Goal: Obtain resource: Download file/media

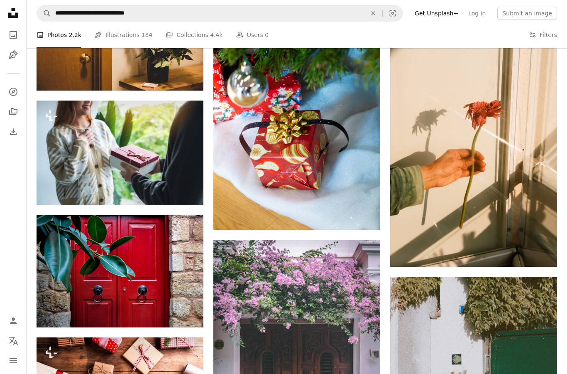
scroll to position [24040, 0]
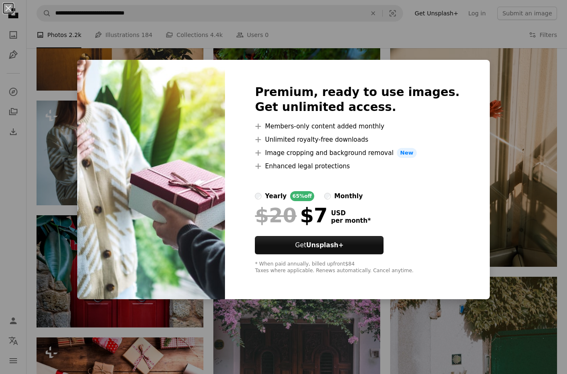
click at [507, 221] on div "An X shape Premium, ready to use images. Get unlimited access. A plus sign Memb…" at bounding box center [283, 187] width 567 height 374
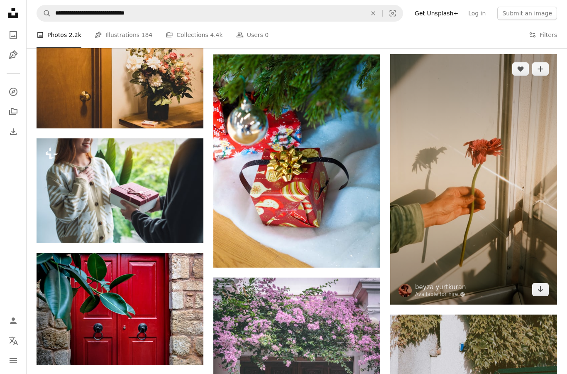
scroll to position [24003, 0]
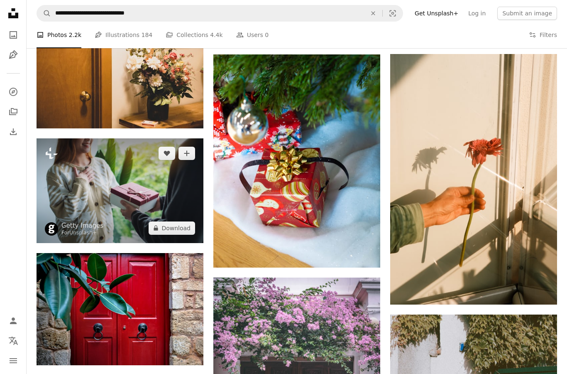
click at [83, 211] on img at bounding box center [120, 190] width 167 height 105
click at [180, 158] on button "A plus sign" at bounding box center [187, 153] width 17 height 13
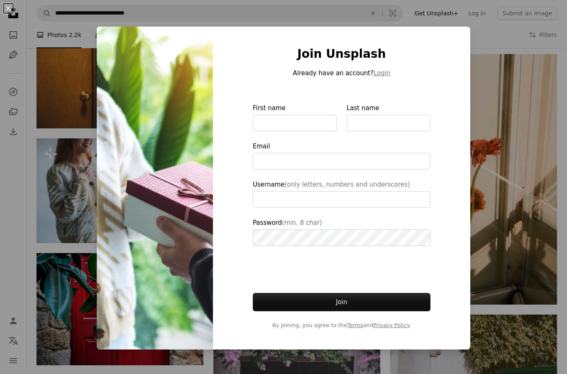
click at [83, 233] on div "An X shape Join Unsplash Already have an account? Login First name Last name Em…" at bounding box center [283, 187] width 567 height 374
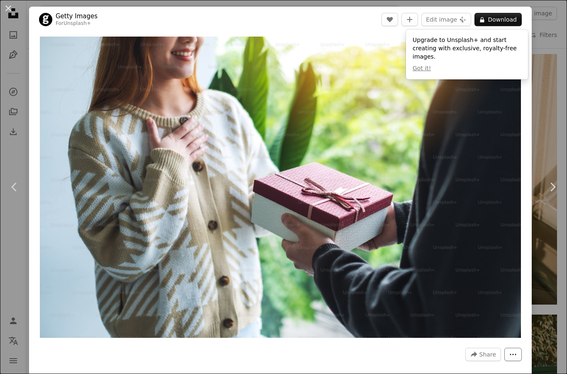
click at [522, 356] on button "More Actions" at bounding box center [513, 354] width 17 height 13
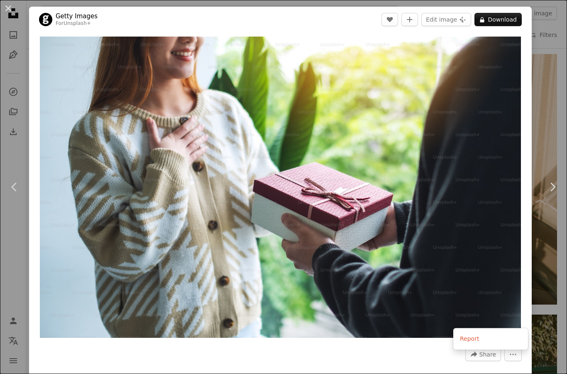
click at [496, 265] on dialog "An X shape Chevron left Chevron right Getty Images For Unsplash+ A heart A plus…" at bounding box center [283, 187] width 567 height 374
click at [510, 22] on button "A lock Download" at bounding box center [498, 19] width 47 height 13
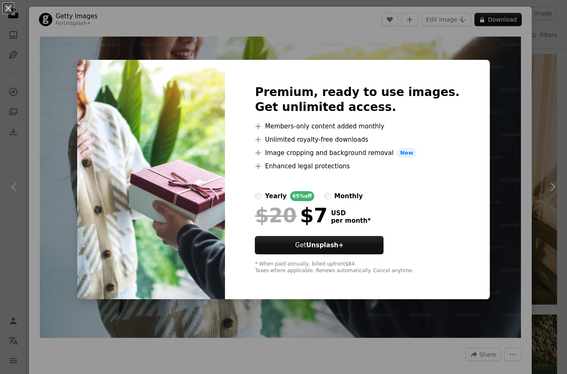
click at [500, 81] on div "An X shape Premium, ready to use images. Get unlimited access. A plus sign Memb…" at bounding box center [283, 187] width 567 height 374
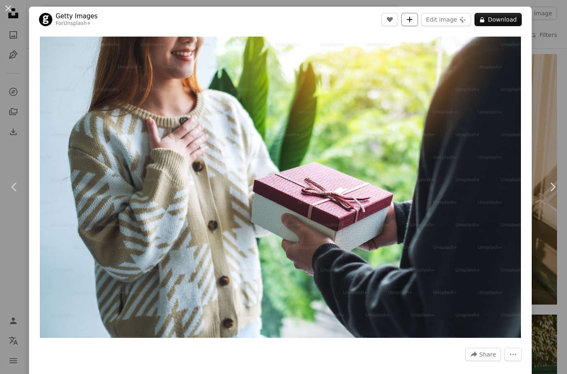
click at [413, 20] on icon "A plus sign" at bounding box center [410, 19] width 7 height 7
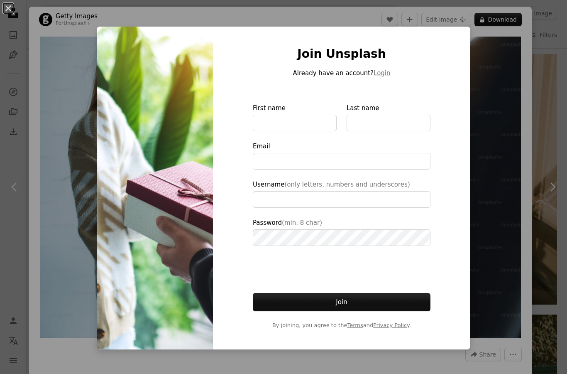
click at [59, 60] on div "An X shape Join Unsplash Already have an account? Login First name Last name Em…" at bounding box center [283, 187] width 567 height 374
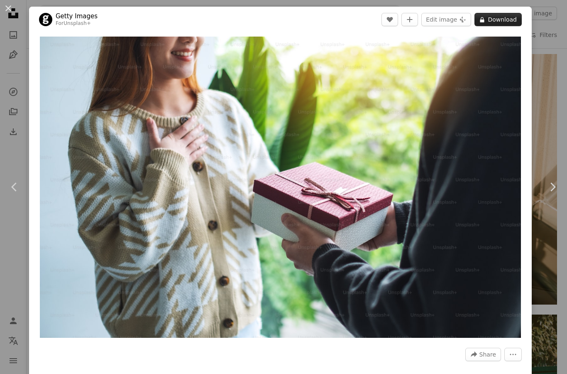
click at [506, 21] on button "A lock Download" at bounding box center [498, 19] width 47 height 13
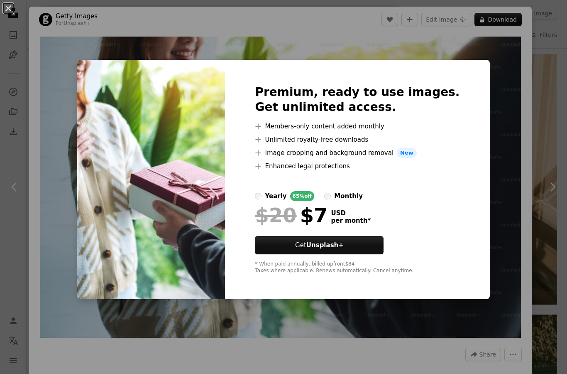
click at [363, 193] on div "monthly" at bounding box center [348, 196] width 29 height 10
click at [502, 180] on div "An X shape Premium, ready to use images. Get unlimited access. A plus sign Memb…" at bounding box center [283, 187] width 567 height 374
